Goal: Transaction & Acquisition: Purchase product/service

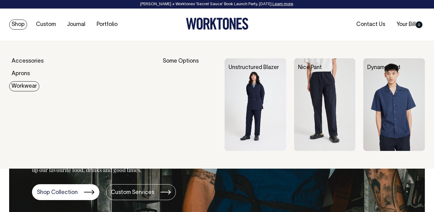
click at [29, 84] on link "Workwear" at bounding box center [24, 86] width 30 height 10
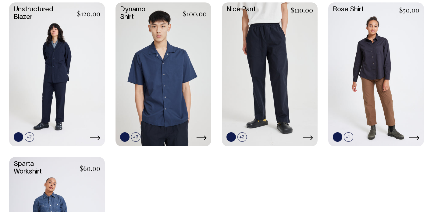
scroll to position [301, 0]
click at [128, 80] on link at bounding box center [164, 73] width 96 height 142
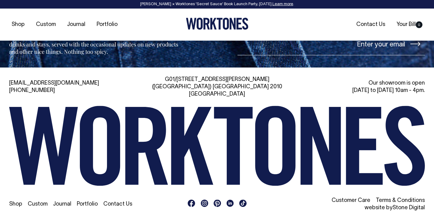
scroll to position [690, 0]
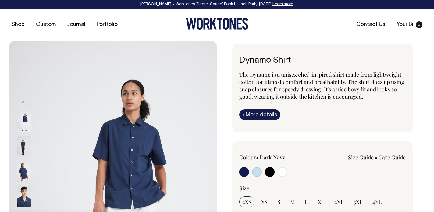
click at [279, 171] on input "radio" at bounding box center [283, 172] width 10 height 10
radio input "true"
select select "Off-White"
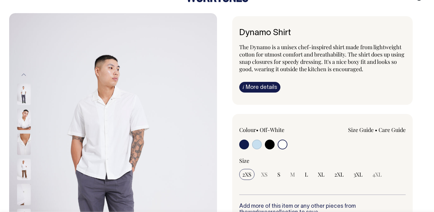
scroll to position [28, 0]
